Goal: Check status: Check status

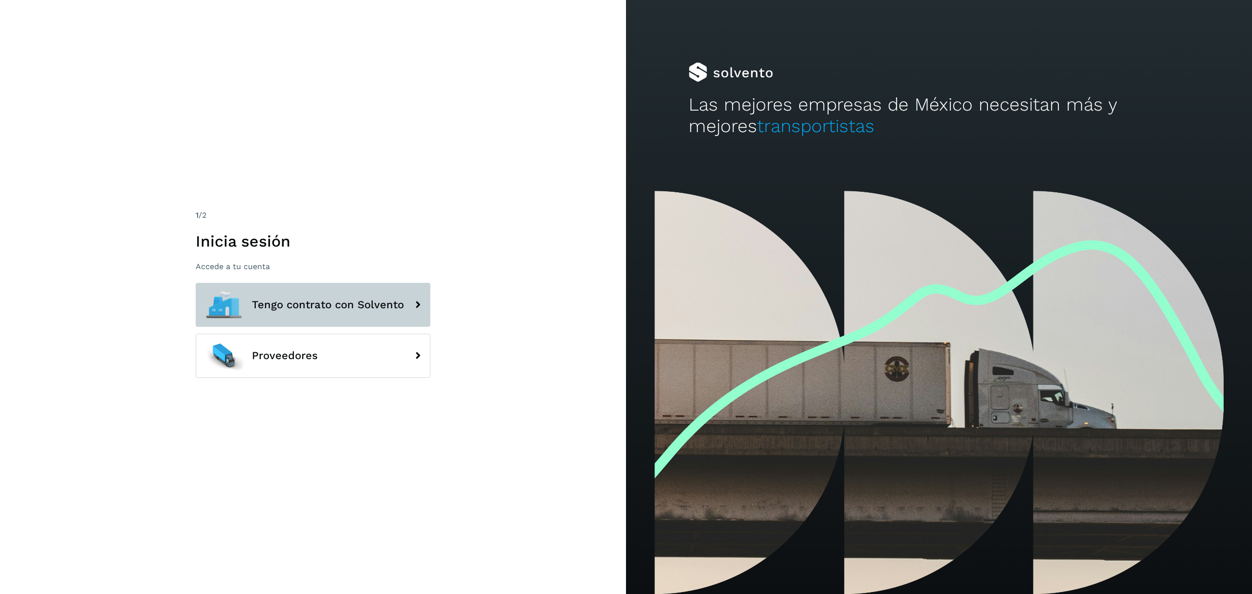
click at [321, 305] on span "Tengo contrato con Solvento" at bounding box center [328, 305] width 152 height 12
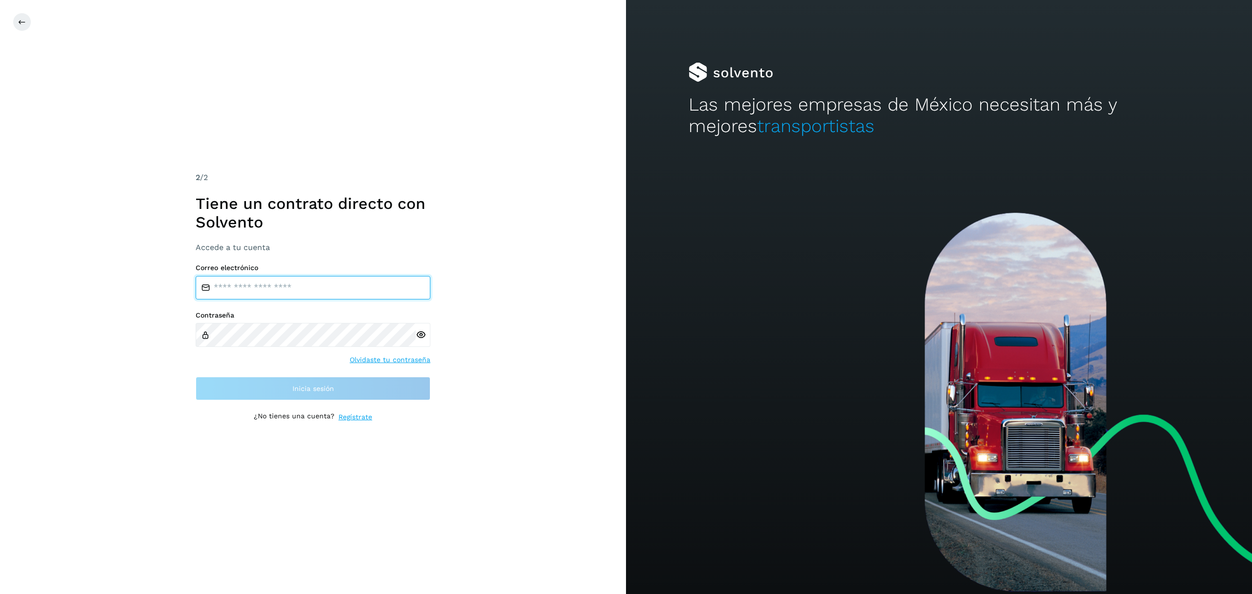
drag, startPoint x: 283, startPoint y: 290, endPoint x: 288, endPoint y: 296, distance: 8.0
click at [283, 290] on input "email" at bounding box center [313, 287] width 235 height 23
type input "**********"
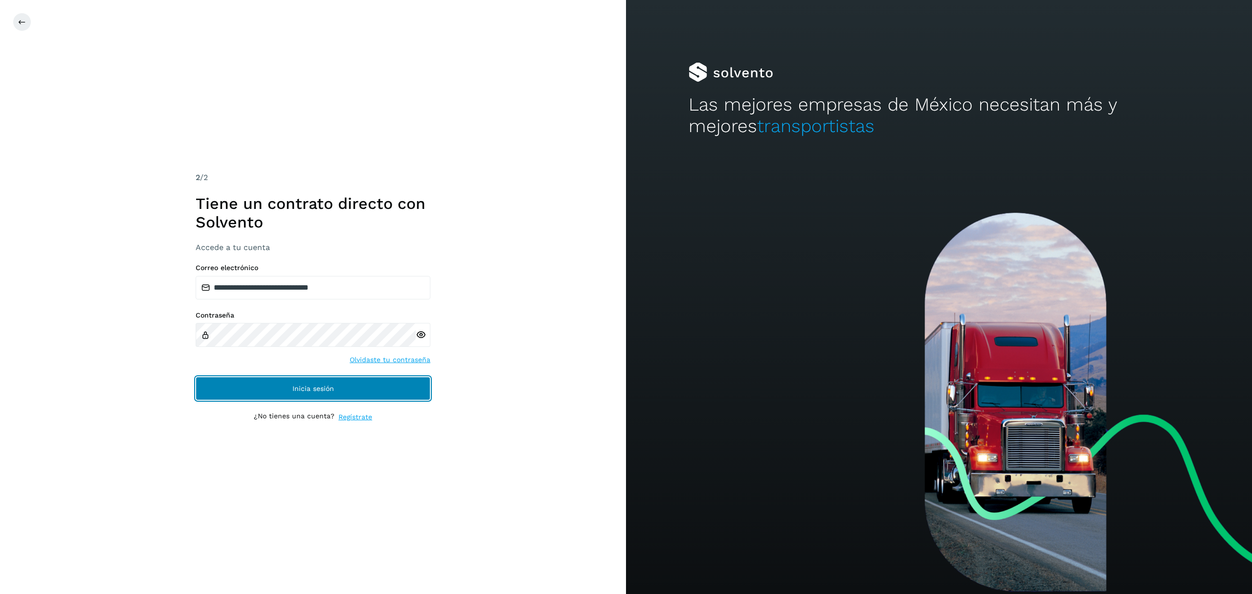
click at [274, 383] on button "Inicia sesión" at bounding box center [313, 388] width 235 height 23
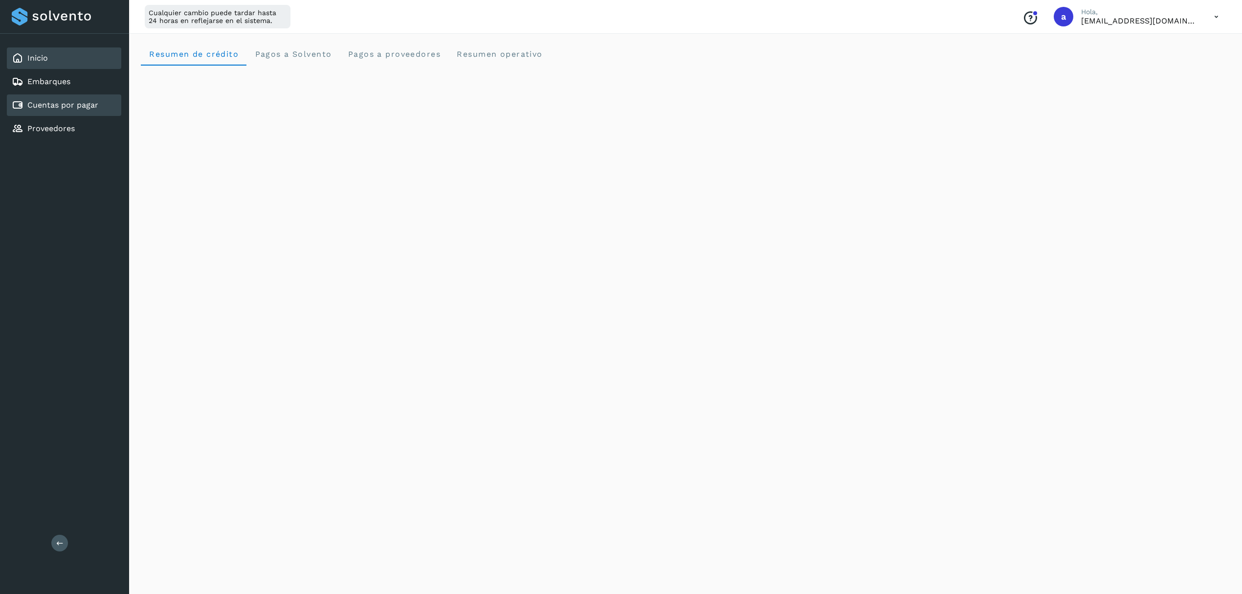
click at [63, 107] on link "Cuentas por pagar" at bounding box center [62, 104] width 71 height 9
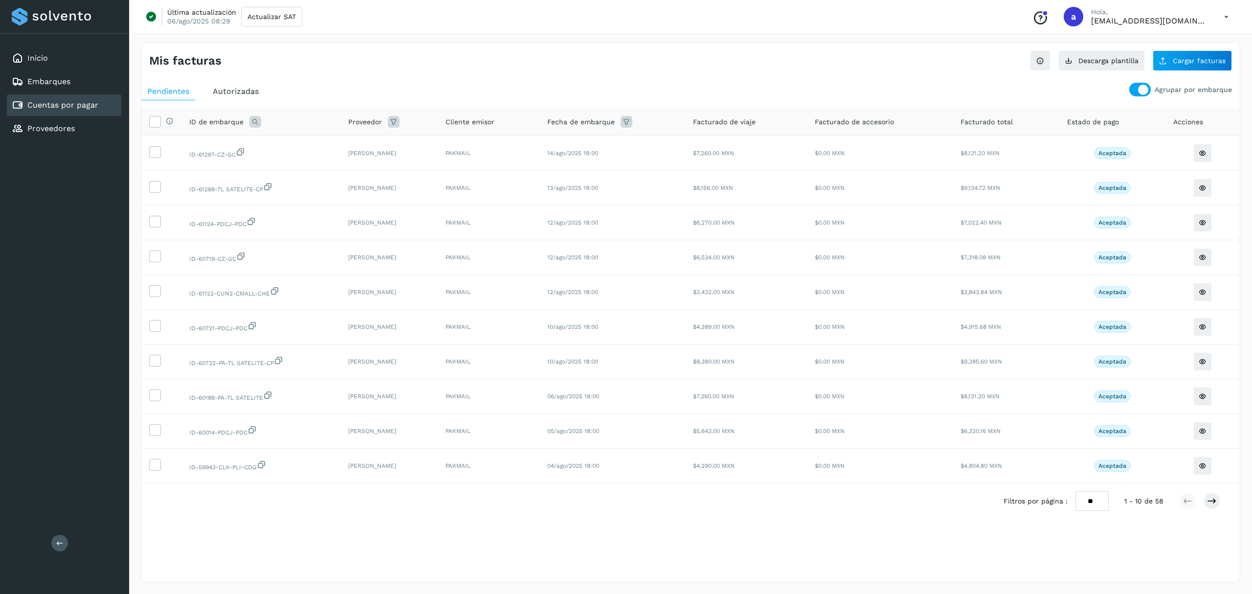
click at [1138, 89] on div at bounding box center [1140, 90] width 22 height 14
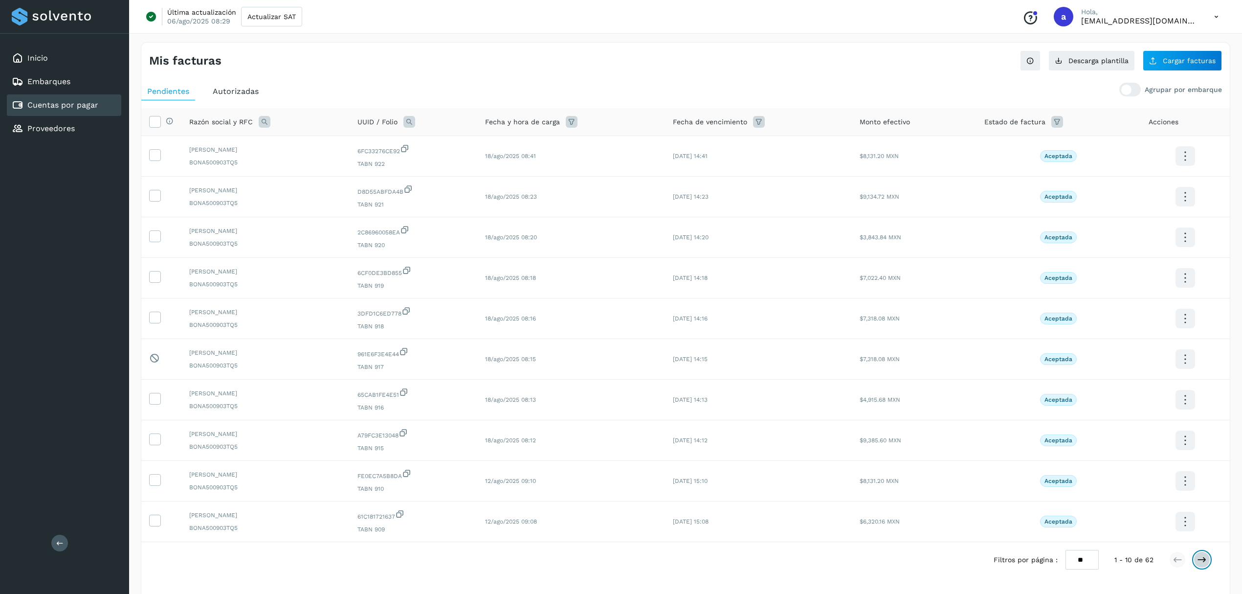
click at [1201, 560] on icon at bounding box center [1202, 560] width 10 height 10
click at [1201, 561] on icon at bounding box center [1202, 560] width 10 height 10
click at [1201, 562] on icon at bounding box center [1202, 560] width 10 height 10
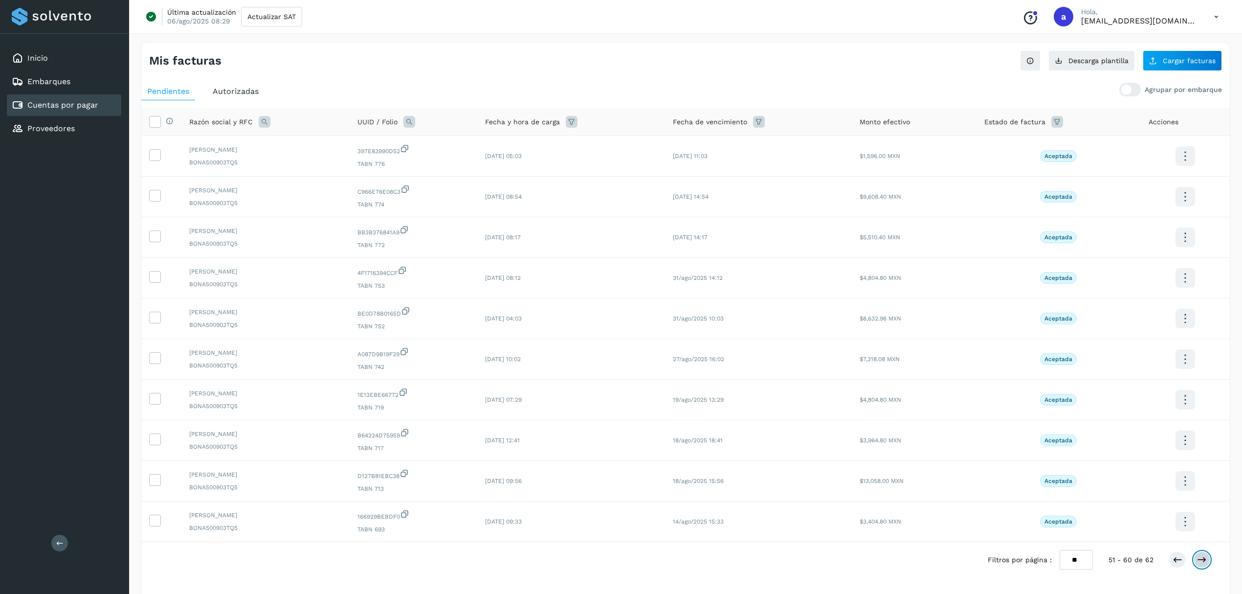
click at [1201, 562] on icon at bounding box center [1202, 560] width 10 height 10
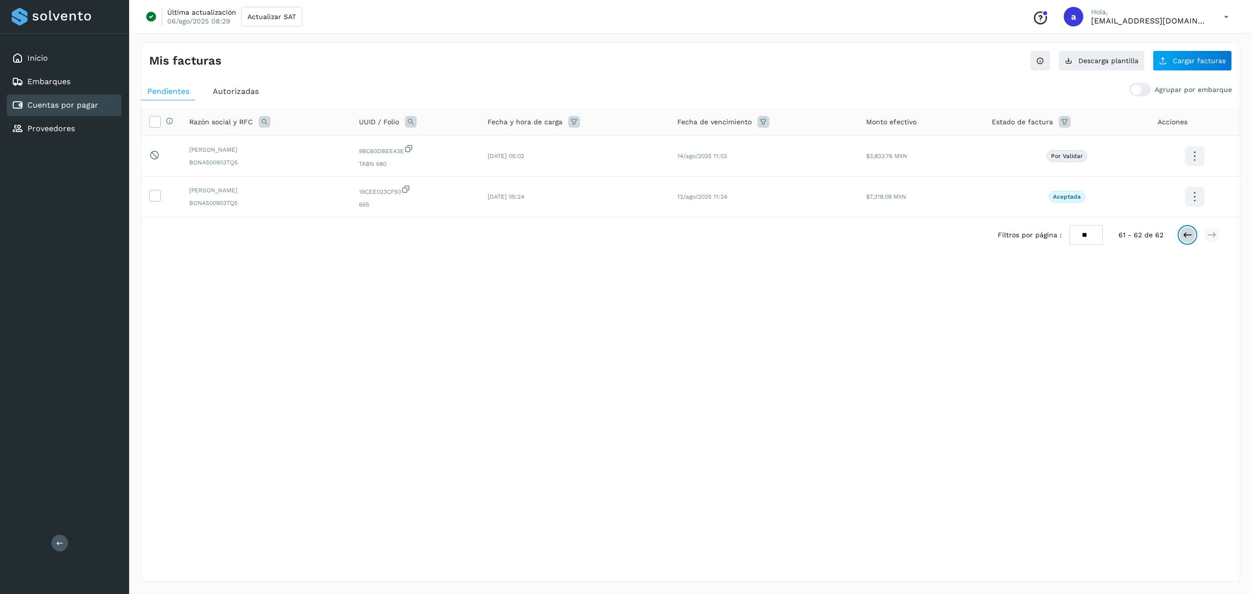
click at [1194, 240] on button at bounding box center [1187, 234] width 17 height 17
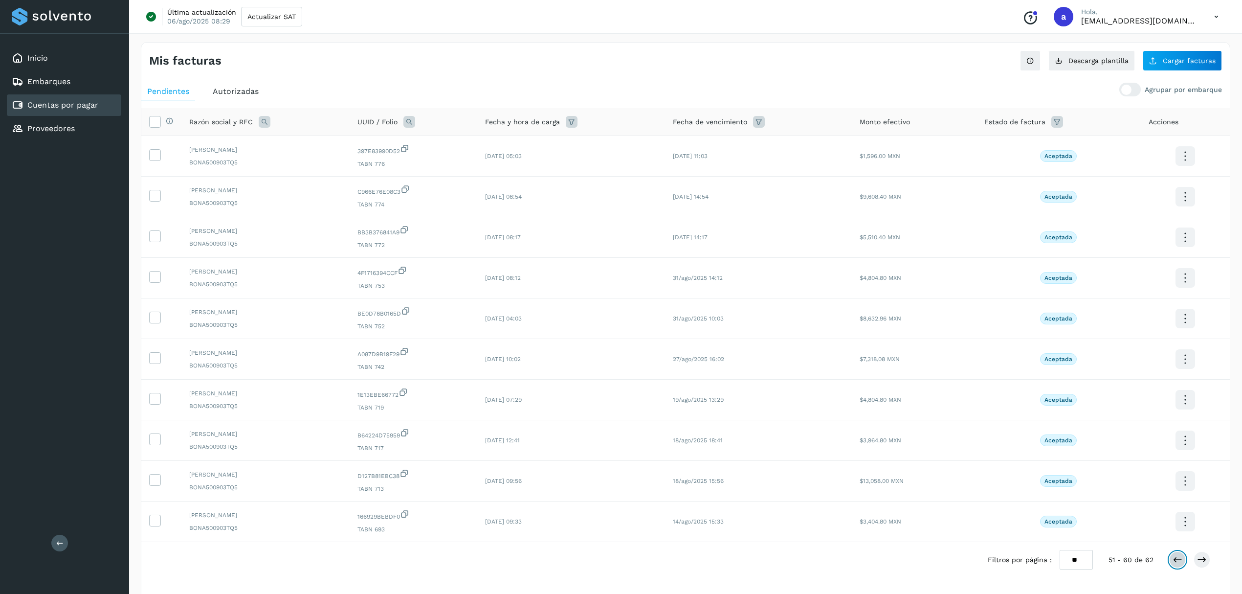
click at [1176, 564] on icon at bounding box center [1178, 560] width 10 height 10
click at [1180, 568] on button at bounding box center [1177, 559] width 17 height 17
click at [1174, 562] on icon at bounding box center [1178, 560] width 10 height 10
click at [1180, 564] on icon at bounding box center [1178, 560] width 10 height 10
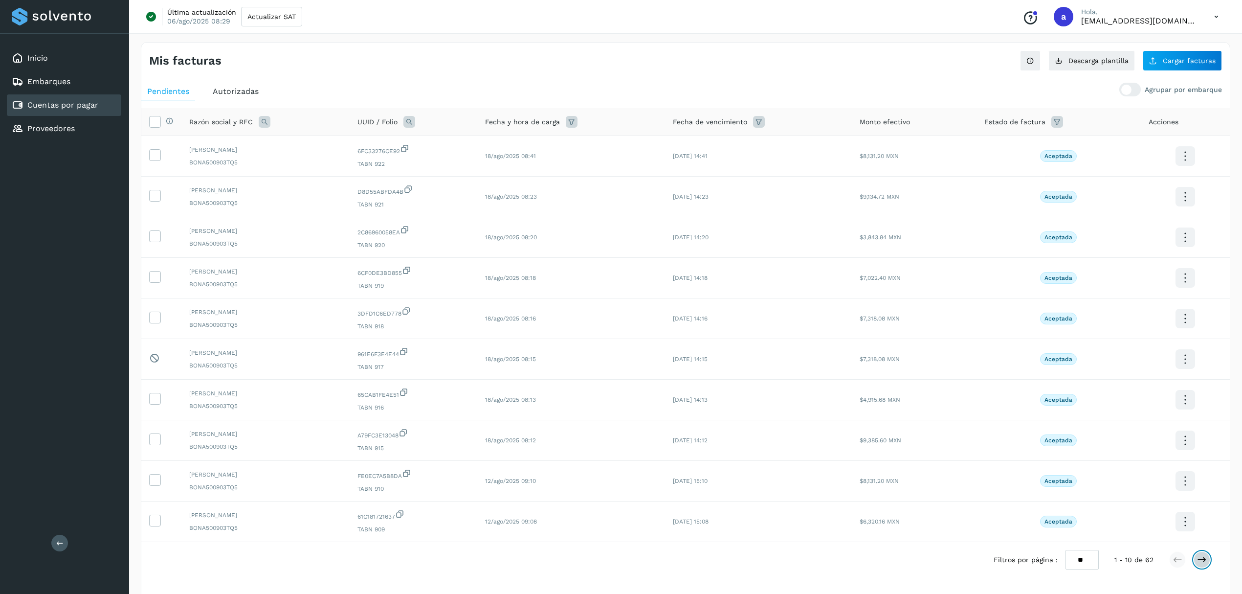
click at [1206, 564] on icon at bounding box center [1202, 560] width 10 height 10
click at [1204, 564] on icon at bounding box center [1202, 560] width 10 height 10
